Goal: Information Seeking & Learning: Learn about a topic

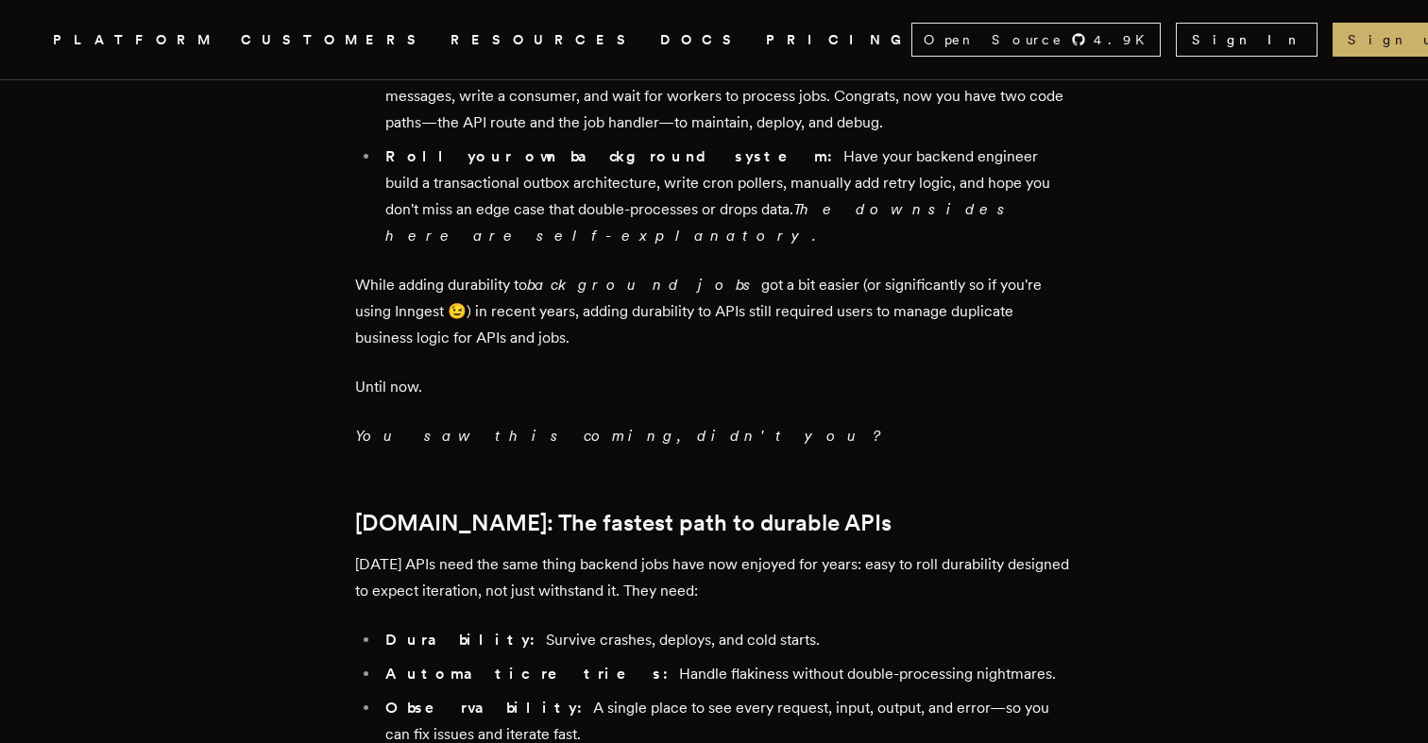
scroll to position [1659, 0]
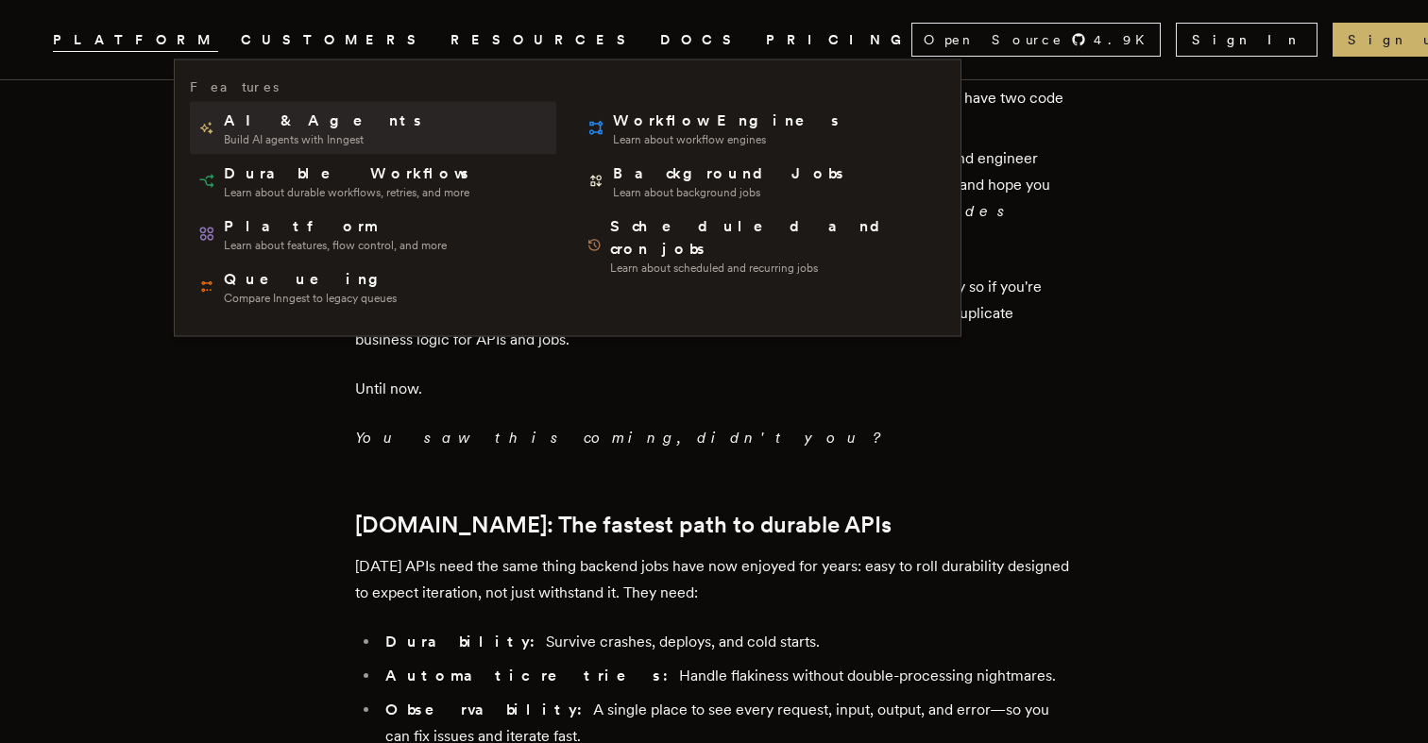
click at [272, 128] on span "AI & Agents" at bounding box center [324, 121] width 200 height 23
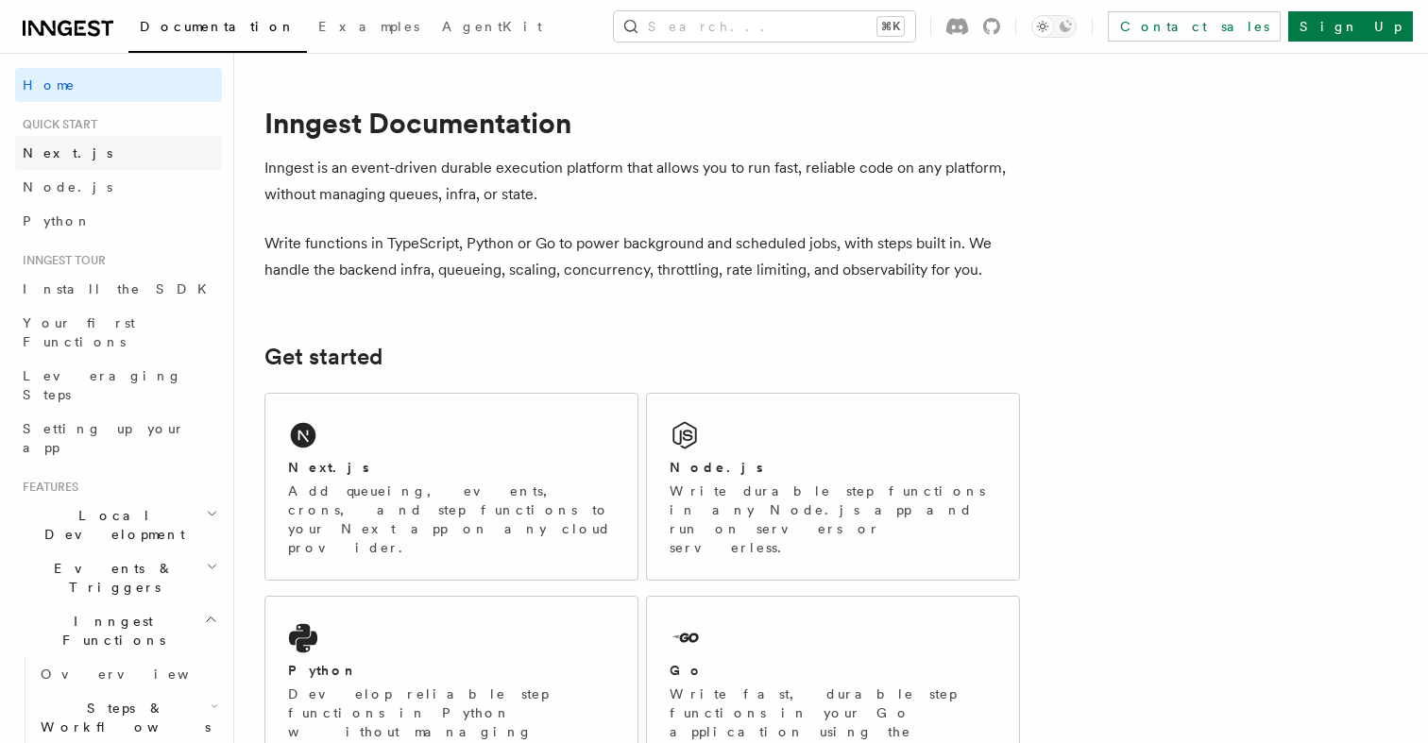
click at [66, 156] on link "Next.js" at bounding box center [118, 153] width 207 height 34
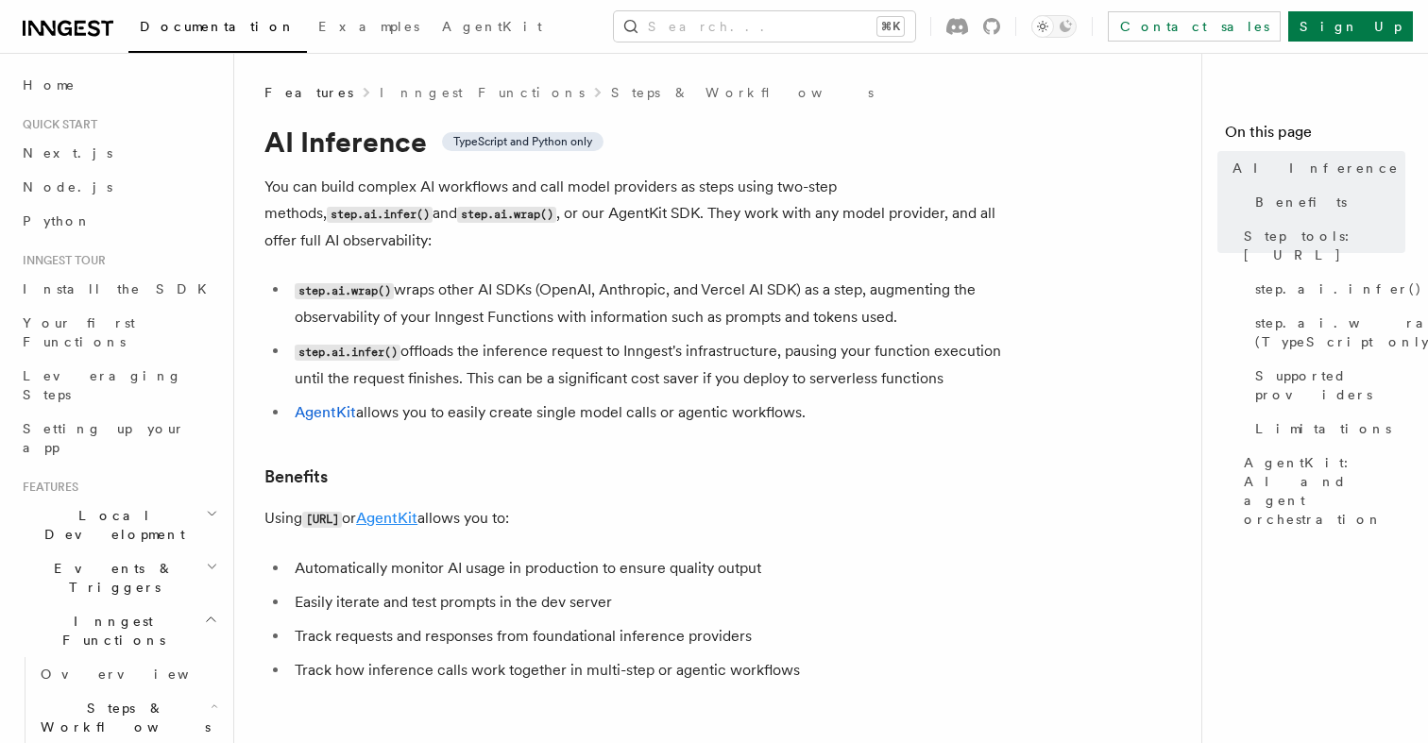
click at [418, 509] on link "AgentKit" at bounding box center [386, 518] width 61 height 18
